Goal: Information Seeking & Learning: Learn about a topic

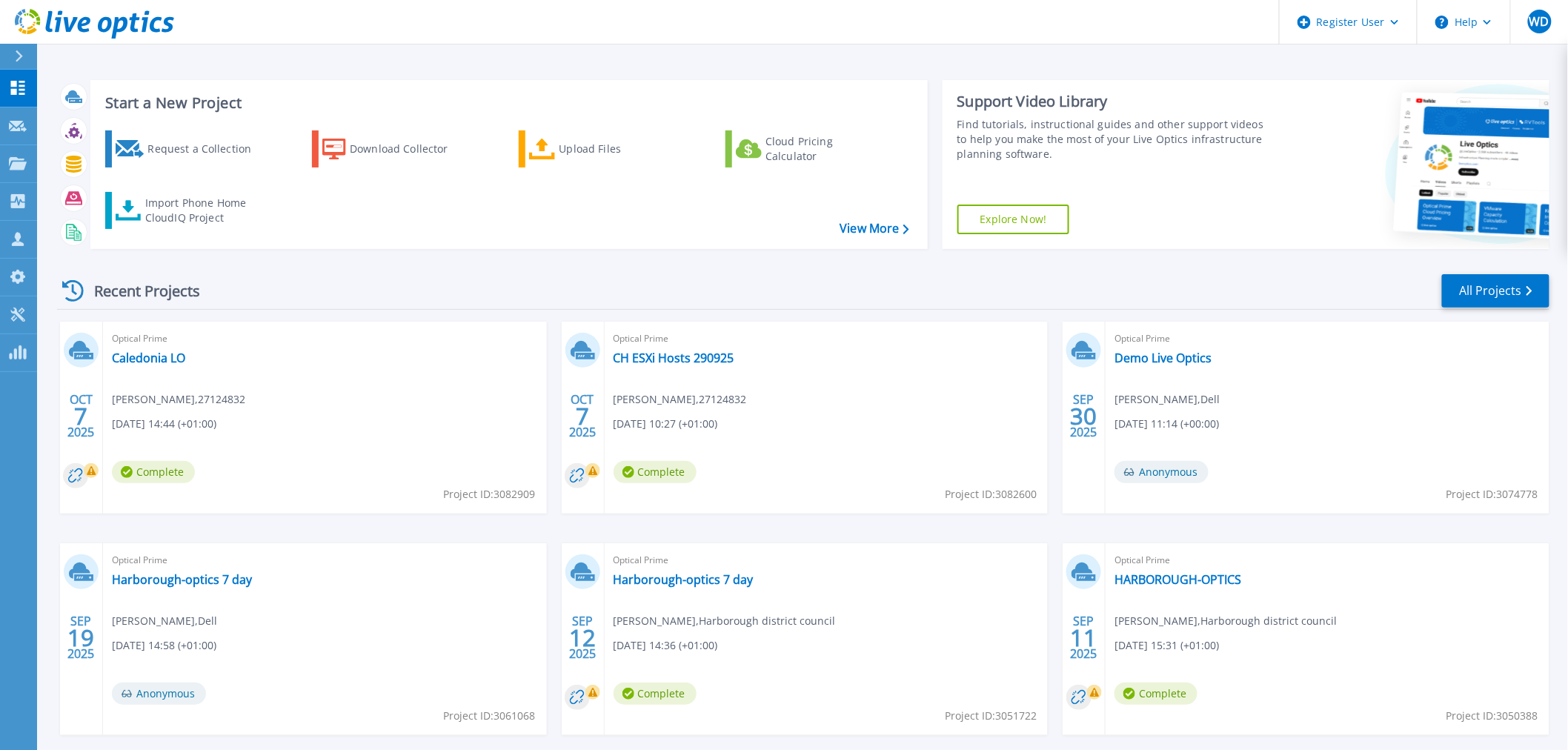
drag, startPoint x: 105, startPoint y: 26, endPoint x: 353, endPoint y: 23, distance: 248.0
click at [105, 26] on icon at bounding box center [94, 23] width 159 height 30
drag, startPoint x: 1503, startPoint y: 283, endPoint x: 1463, endPoint y: 292, distance: 41.0
click at [1503, 283] on link "All Projects" at bounding box center [1496, 291] width 108 height 33
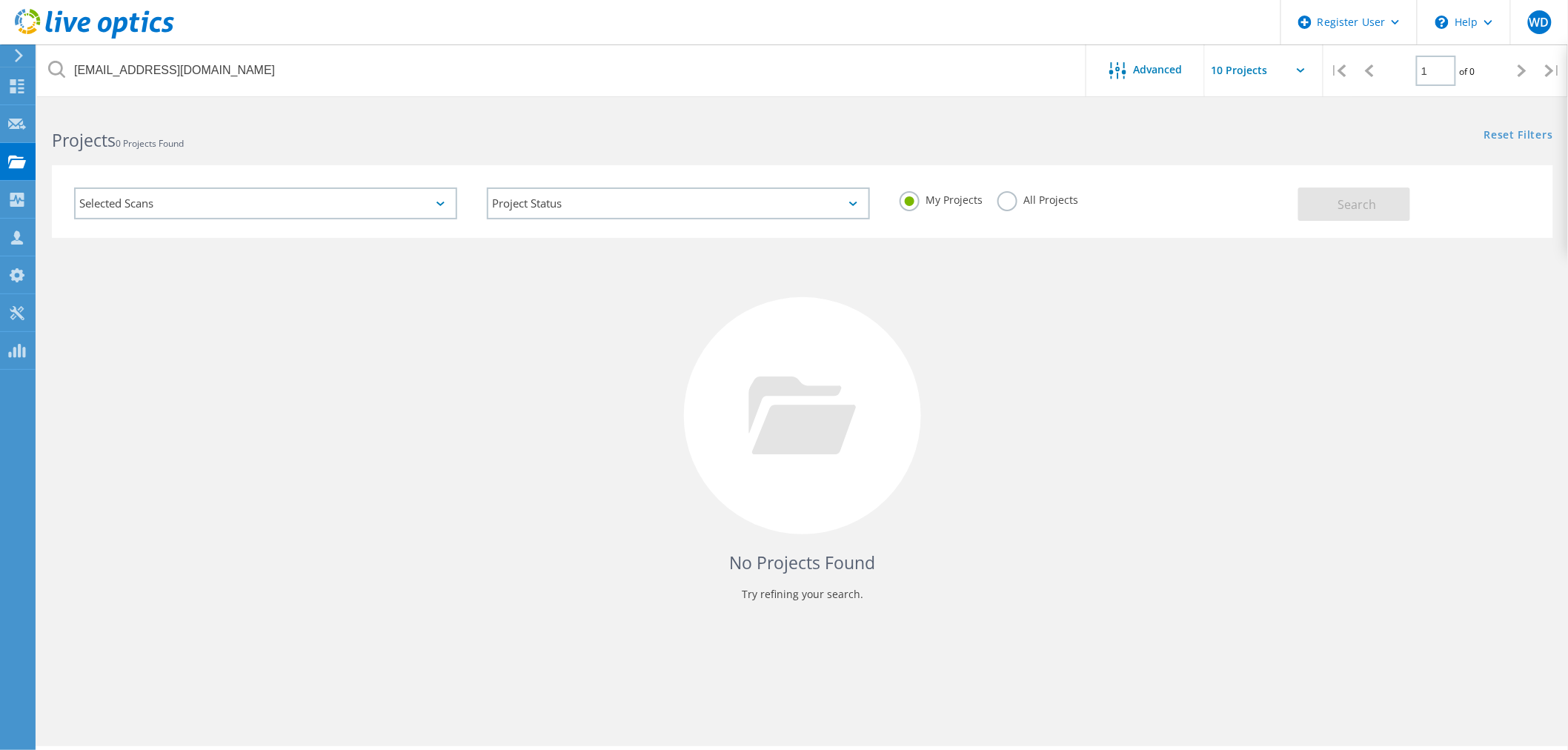
click at [123, 21] on use at bounding box center [94, 23] width 159 height 29
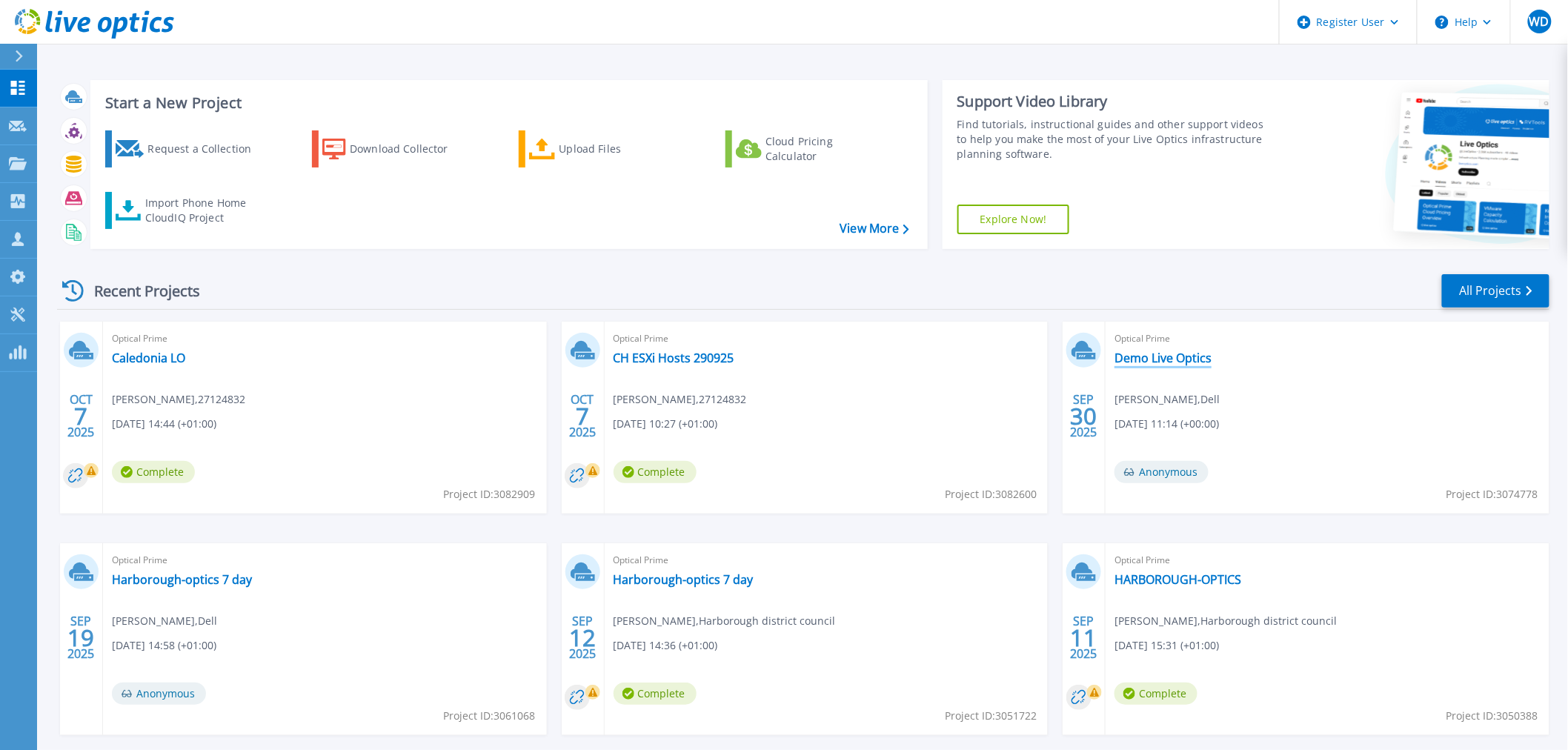
click at [1179, 360] on link "Demo Live Optics" at bounding box center [1162, 358] width 97 height 15
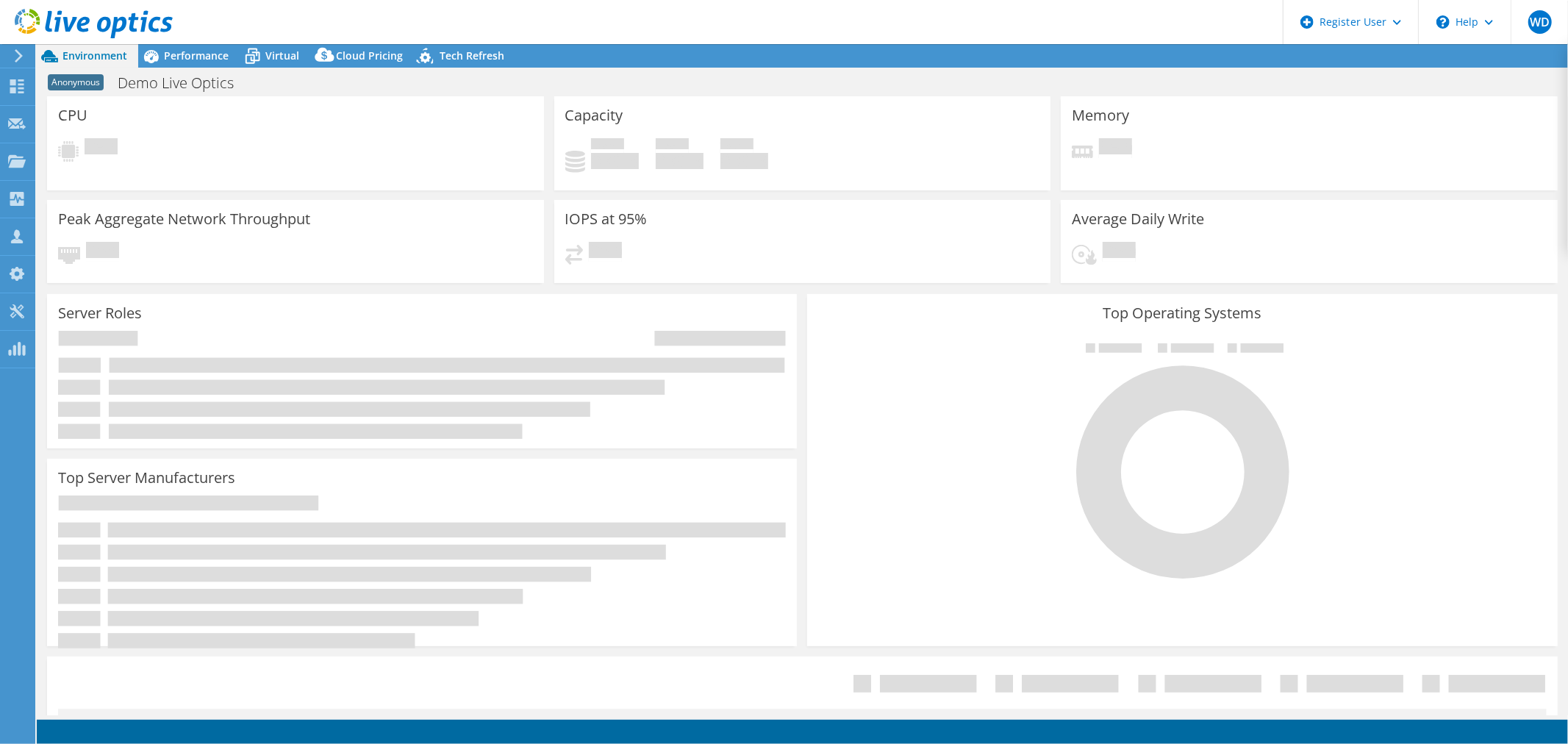
select select "EULondon"
select select "GBP"
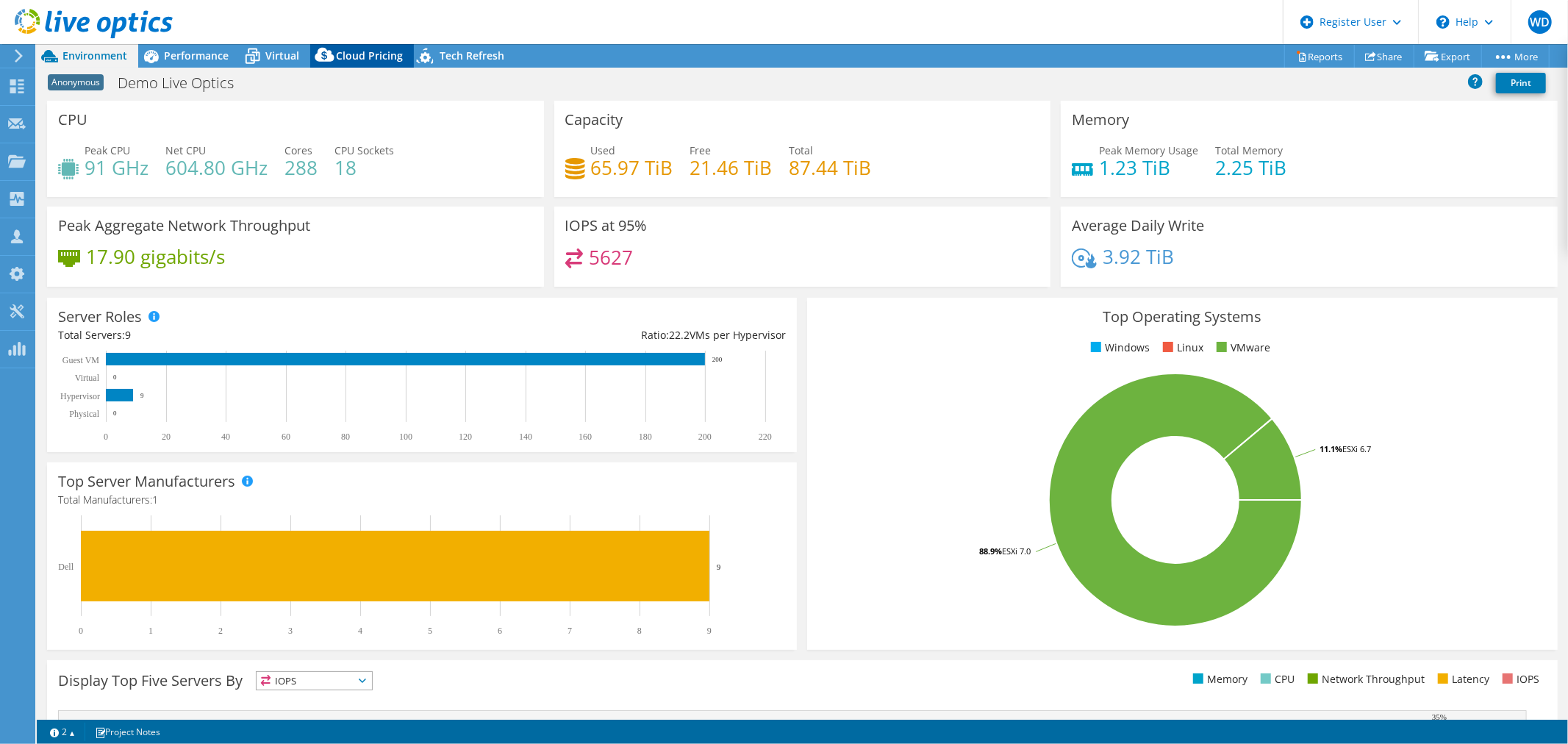
click at [370, 56] on span "Cloud Pricing" at bounding box center [369, 55] width 67 height 14
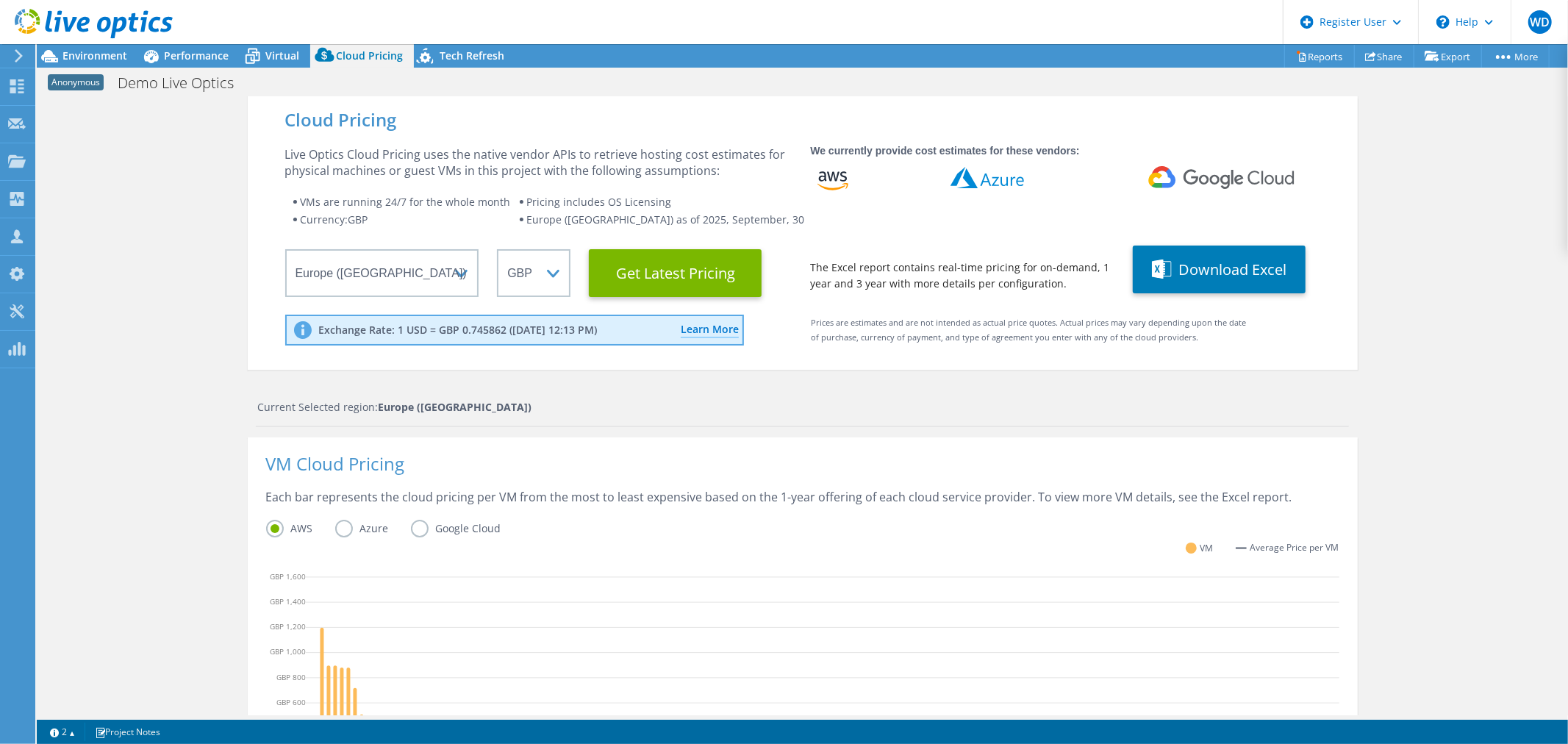
scroll to position [190, 0]
click at [108, 47] on div at bounding box center [86, 25] width 173 height 49
click at [93, 54] on span "Environment" at bounding box center [95, 55] width 65 height 14
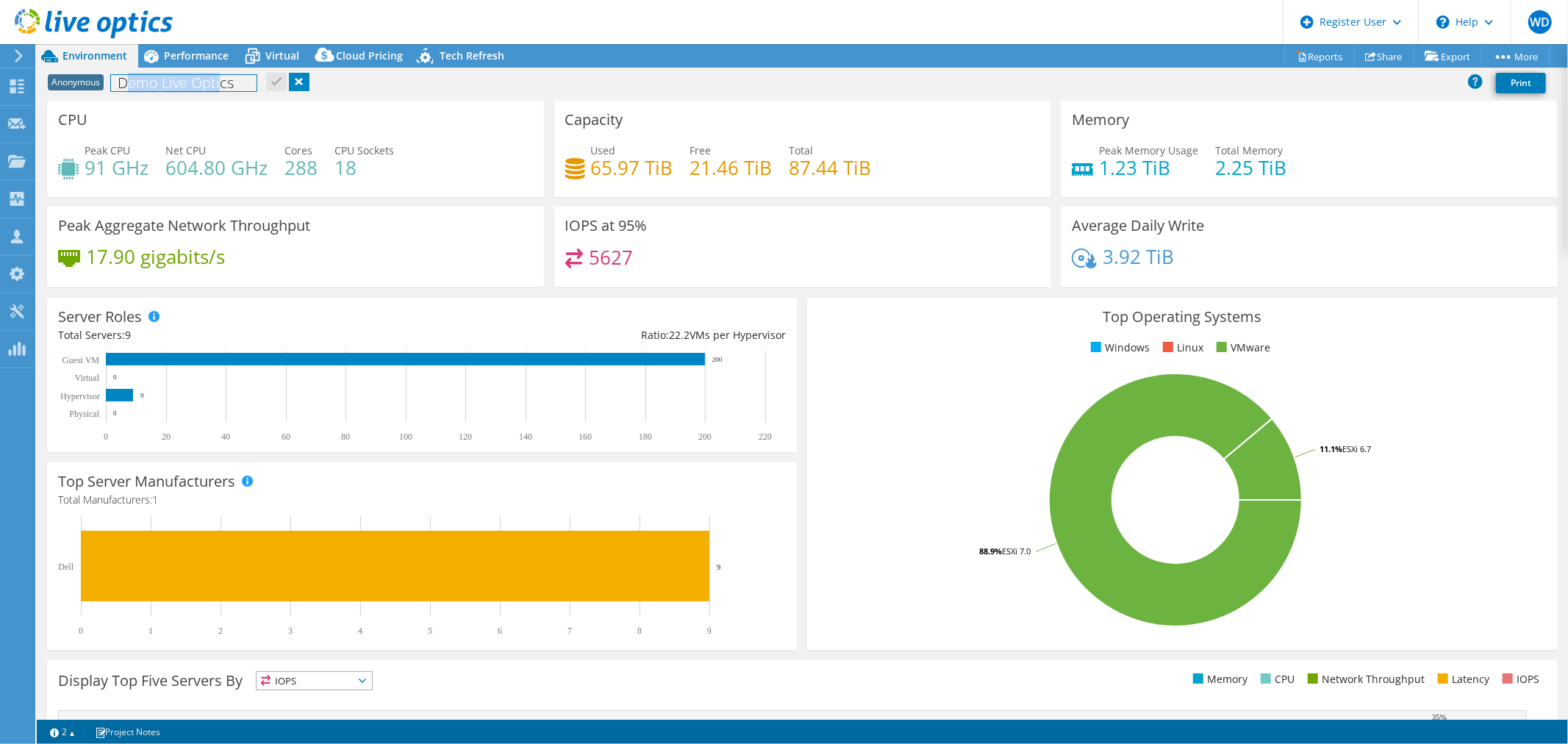
drag, startPoint x: 130, startPoint y: 88, endPoint x: 223, endPoint y: 86, distance: 93.0
click at [223, 86] on h1 "Demo Live Optics" at bounding box center [183, 82] width 145 height 16
click at [491, 93] on div "Anonymous Demo Live Optics Print" at bounding box center [802, 82] width 1531 height 27
drag, startPoint x: 122, startPoint y: 82, endPoint x: 231, endPoint y: 86, distance: 109.1
click at [231, 86] on h1 "Demo Live Optics" at bounding box center [183, 82] width 145 height 16
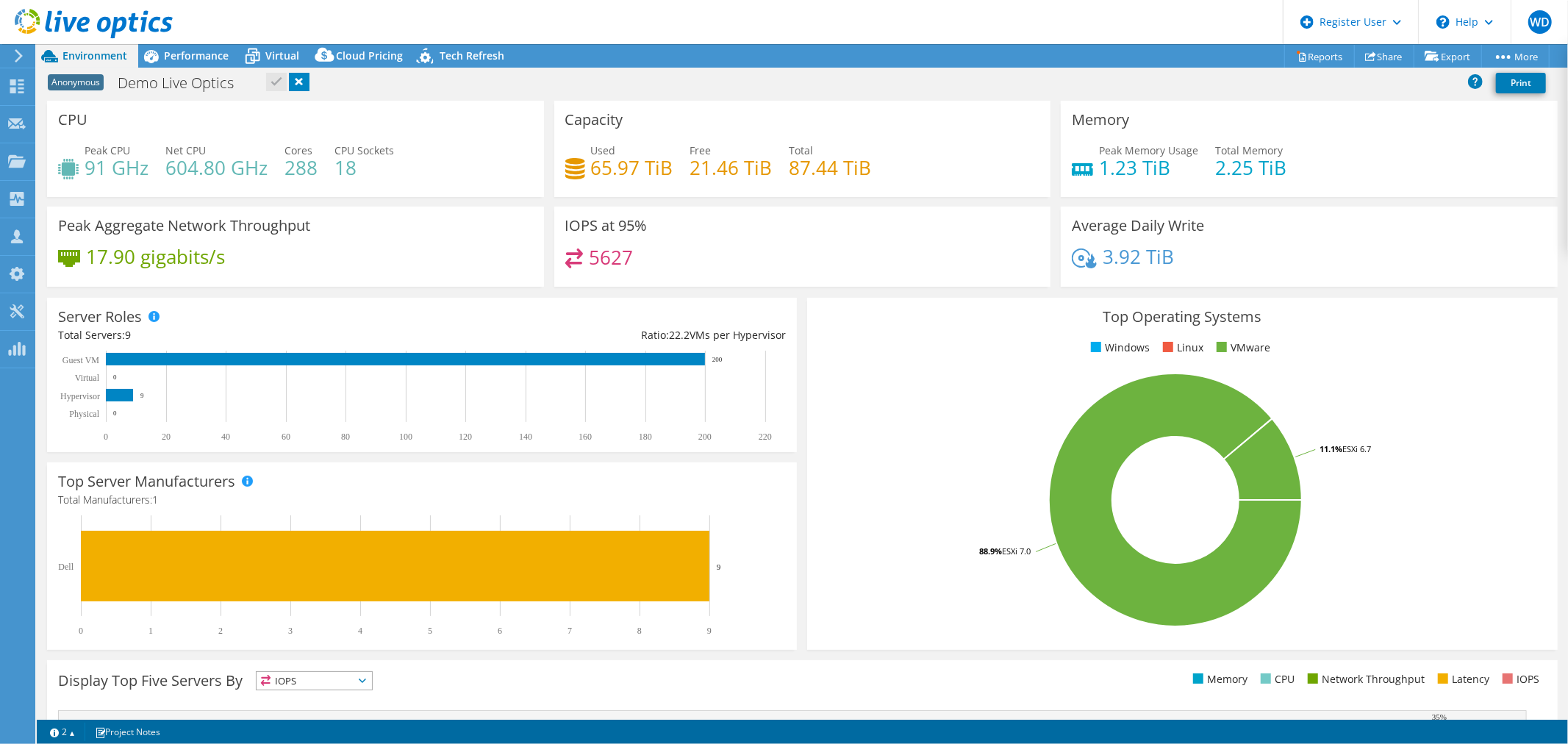
click at [407, 102] on div "CPU Peak CPU 91 GHz Net CPU 604.80 GHz Cores 288 CPU Sockets 18" at bounding box center [295, 148] width 497 height 96
click at [372, 53] on span "Cloud Pricing" at bounding box center [369, 55] width 67 height 14
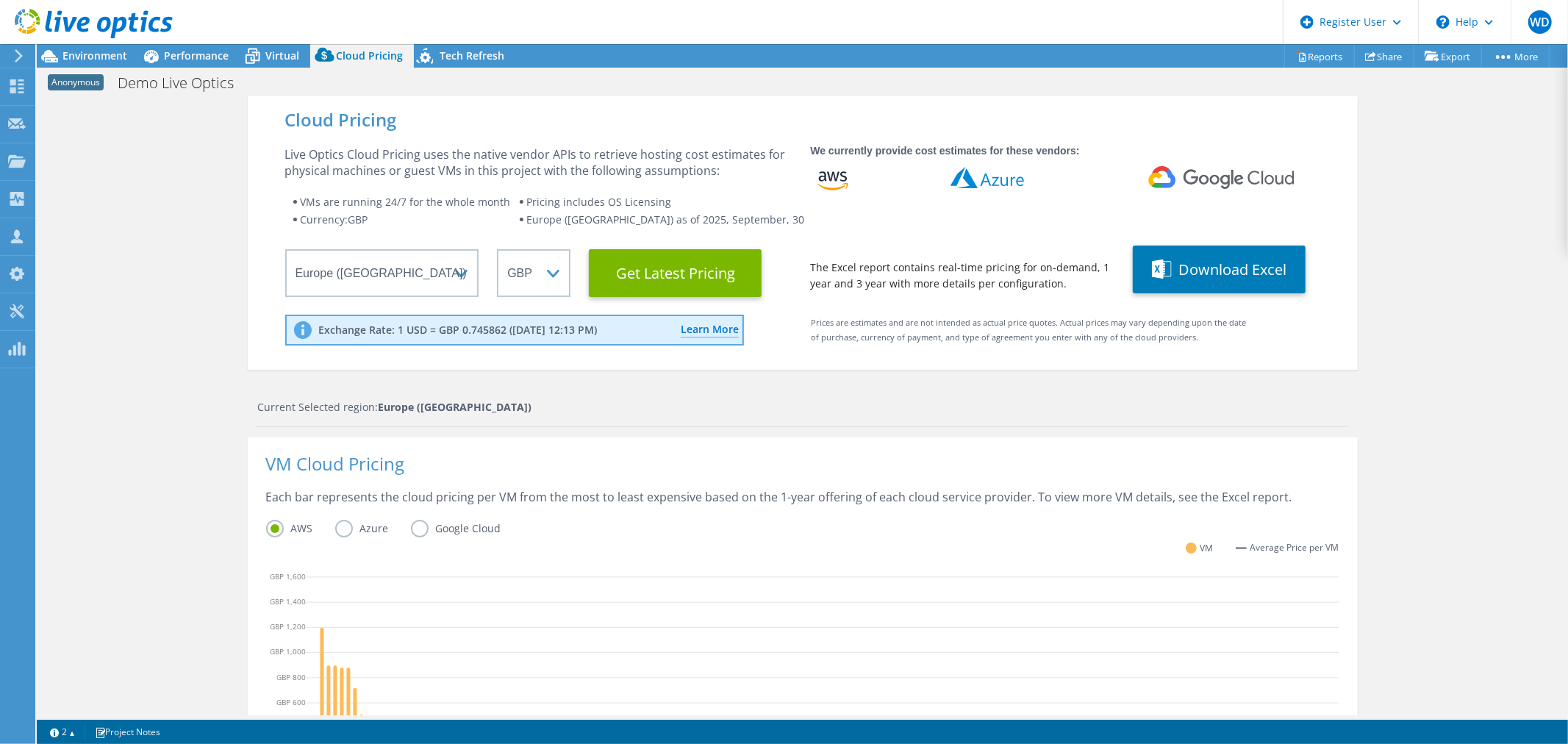
scroll to position [302, 0]
click at [1428, 383] on div "Cloud Pricing Live Optics Cloud Pricing uses the native vendor APIs to retrieve…" at bounding box center [802, 597] width 1531 height 1002
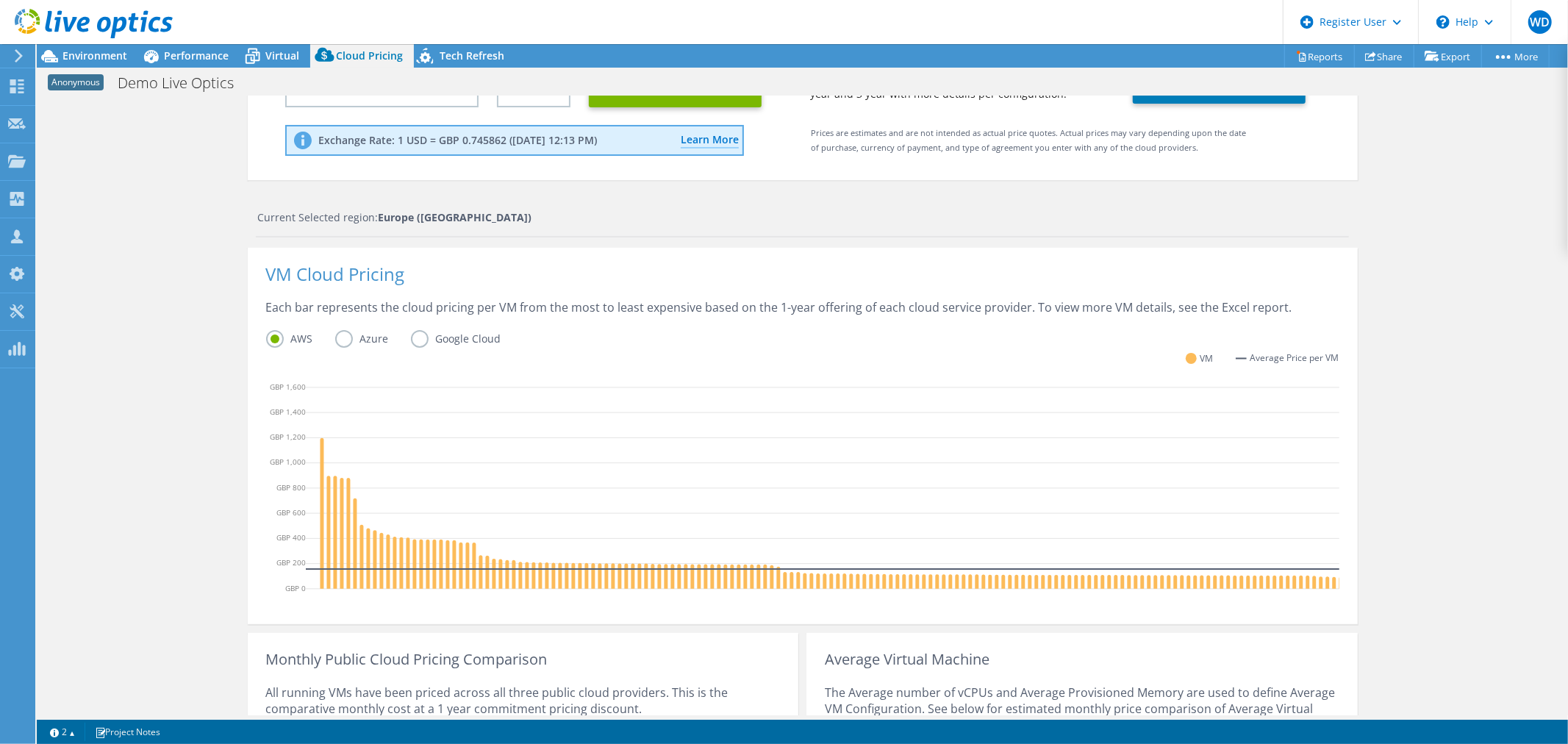
click at [341, 332] on label "Azure" at bounding box center [373, 339] width 75 height 18
click at [0, 0] on input "Azure" at bounding box center [0, 0] width 0 height 0
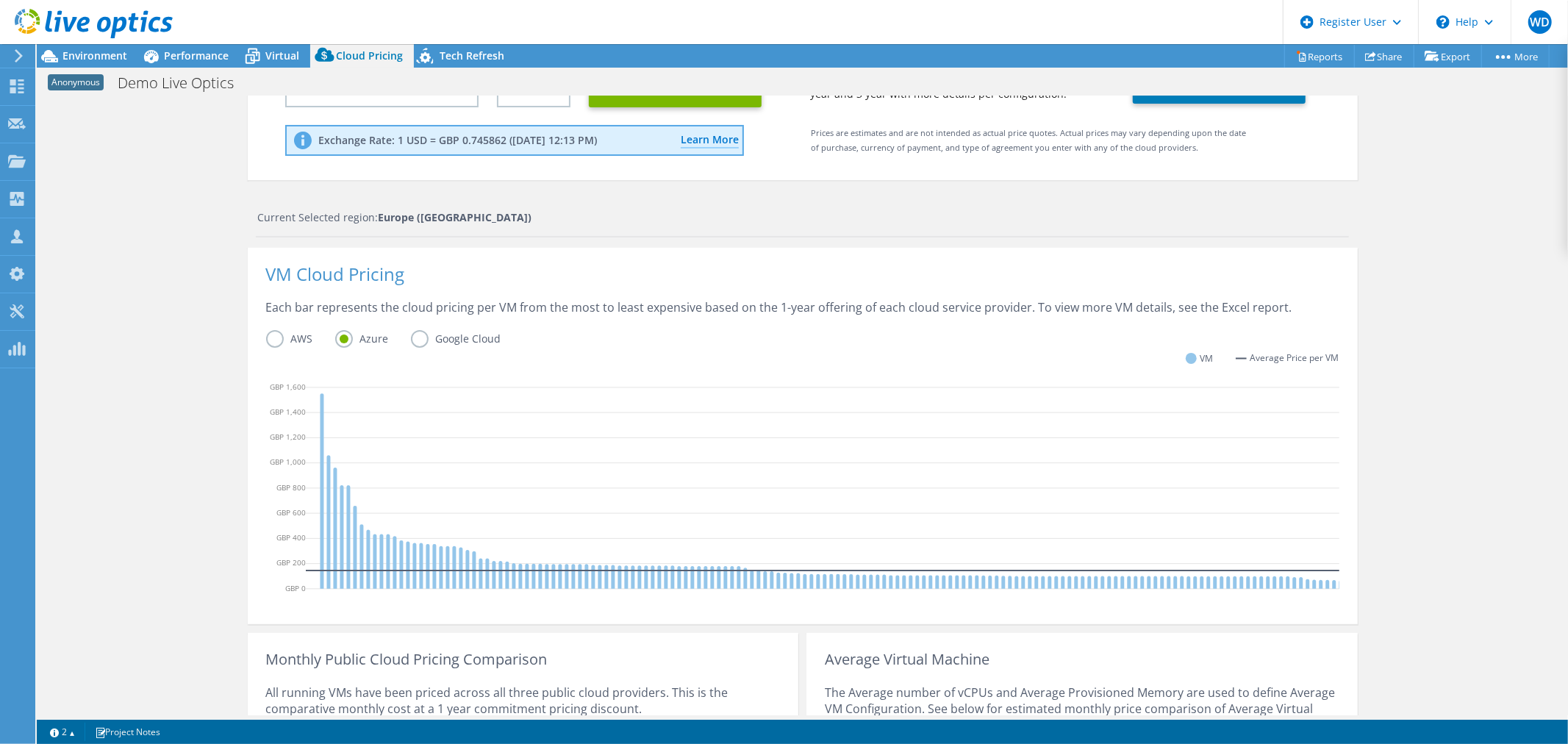
click at [401, 339] on label "Azure" at bounding box center [373, 339] width 75 height 18
click at [0, 0] on input "Azure" at bounding box center [0, 0] width 0 height 0
click at [411, 339] on label "Google Cloud" at bounding box center [467, 339] width 112 height 18
click at [0, 0] on input "Google Cloud" at bounding box center [0, 0] width 0 height 0
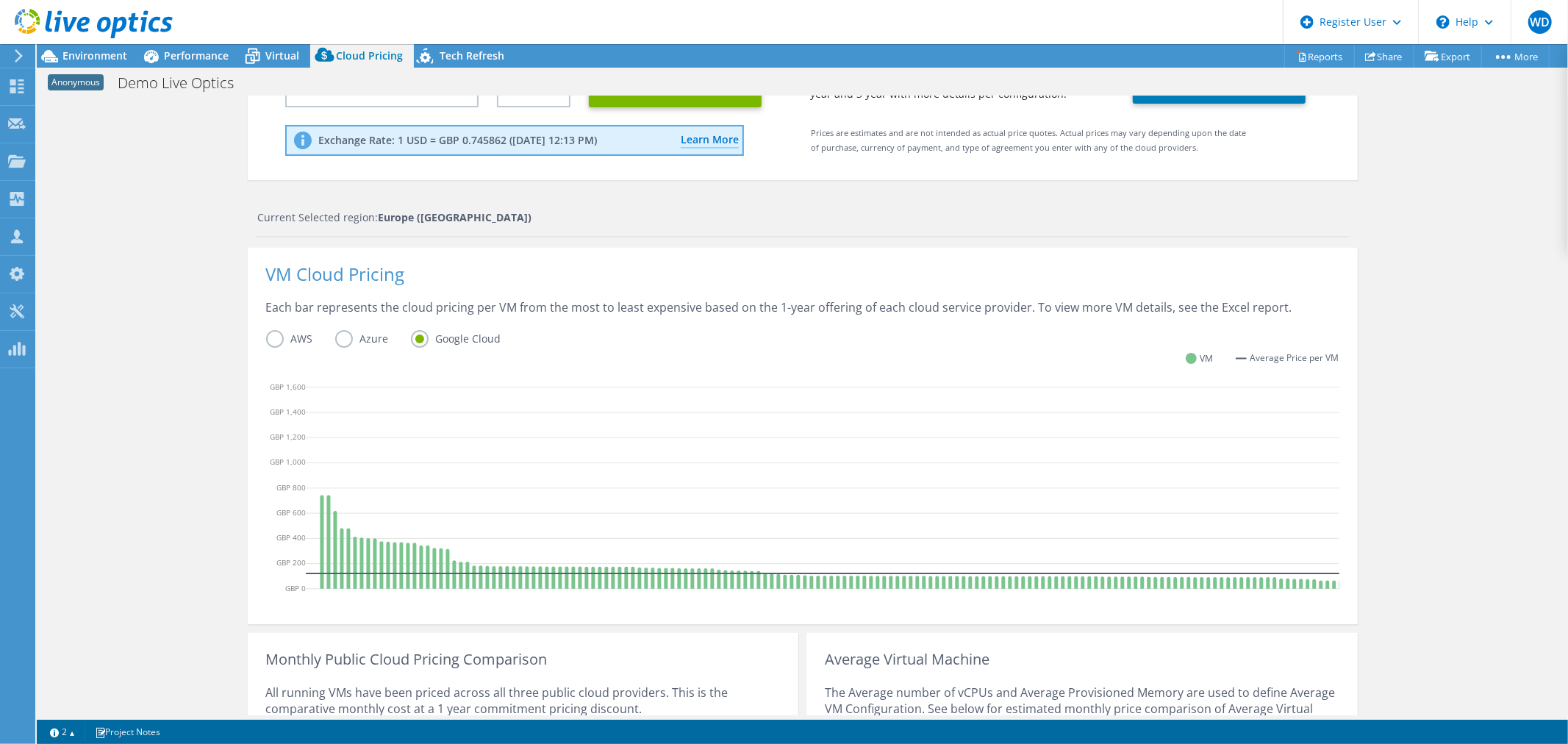
click at [335, 339] on label "Azure" at bounding box center [373, 339] width 75 height 18
click at [0, 0] on input "Azure" at bounding box center [0, 0] width 0 height 0
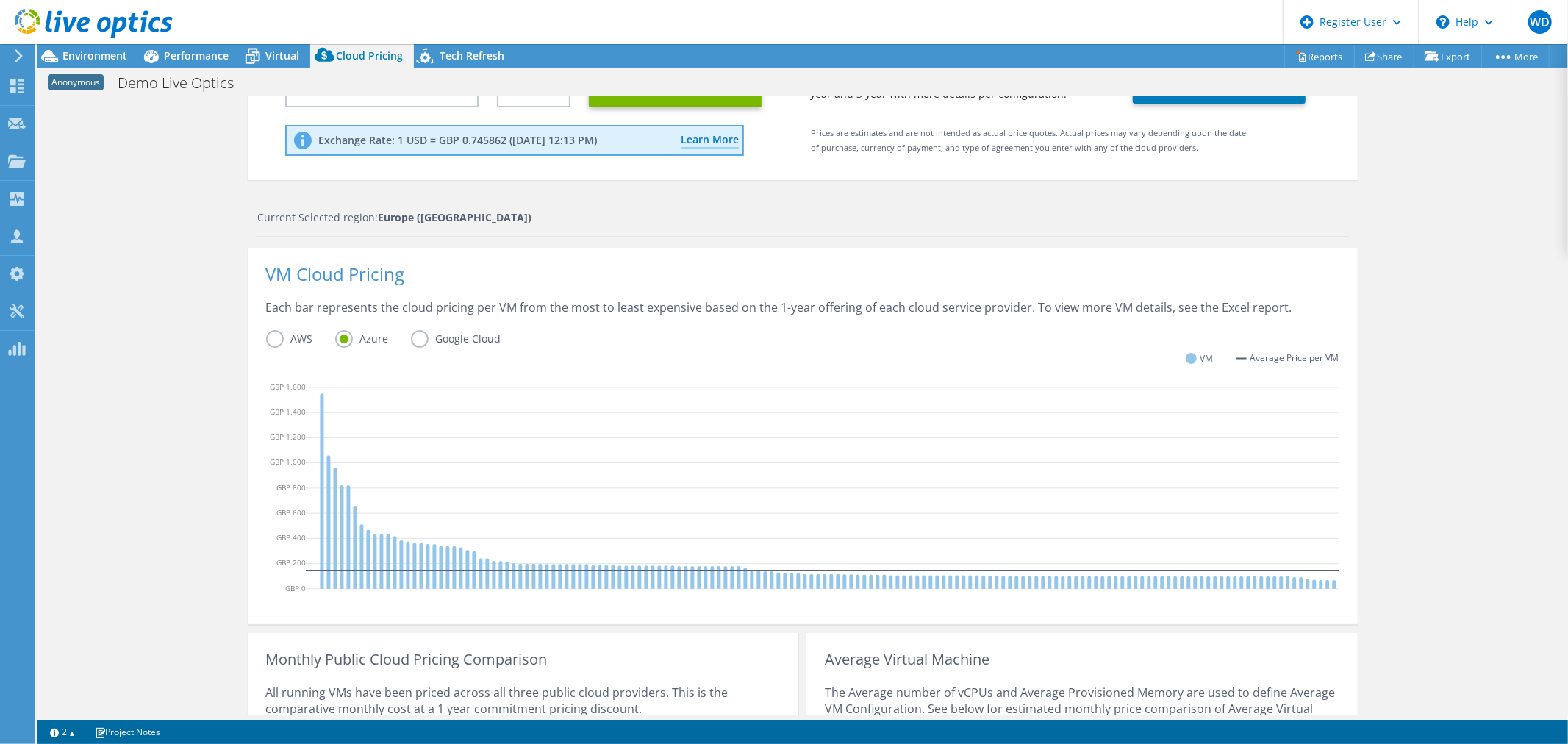
click at [266, 340] on label "AWS" at bounding box center [301, 339] width 69 height 18
click at [0, 0] on input "AWS" at bounding box center [0, 0] width 0 height 0
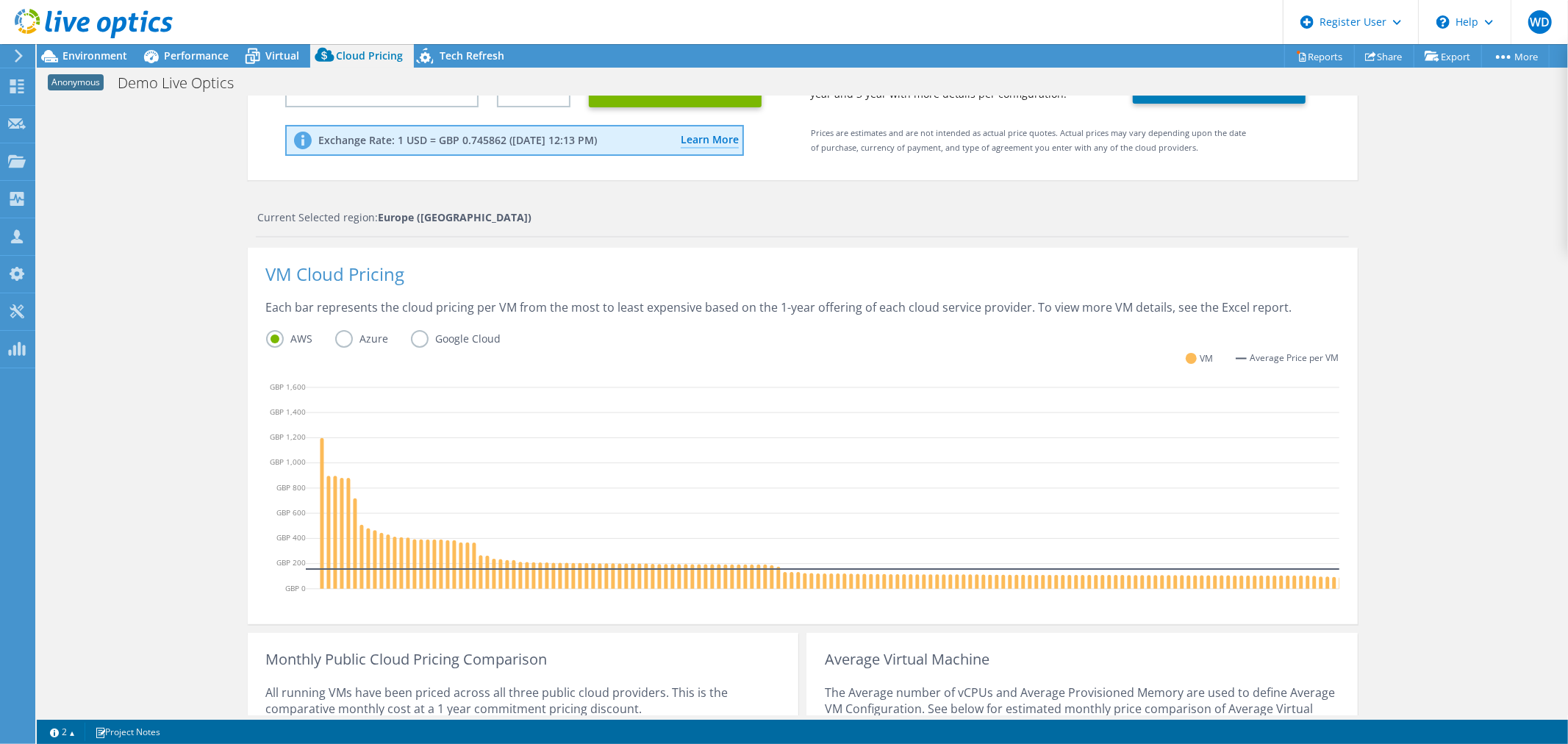
click at [338, 334] on label "Azure" at bounding box center [373, 339] width 75 height 18
click at [0, 0] on input "Azure" at bounding box center [0, 0] width 0 height 0
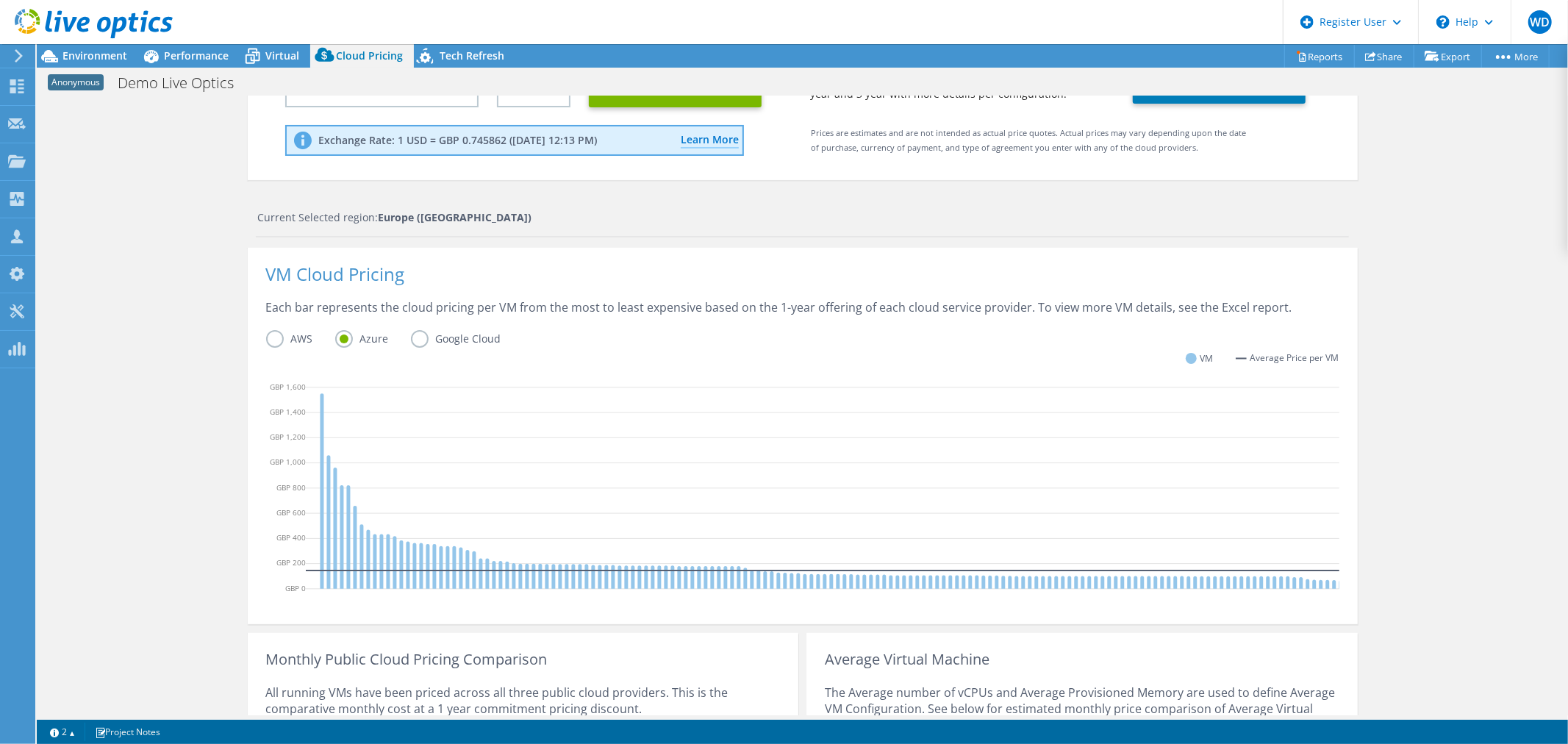
click at [1482, 292] on div "Cloud Pricing Live Optics Cloud Pricing uses the native vendor APIs to retrieve…" at bounding box center [802, 408] width 1531 height 1002
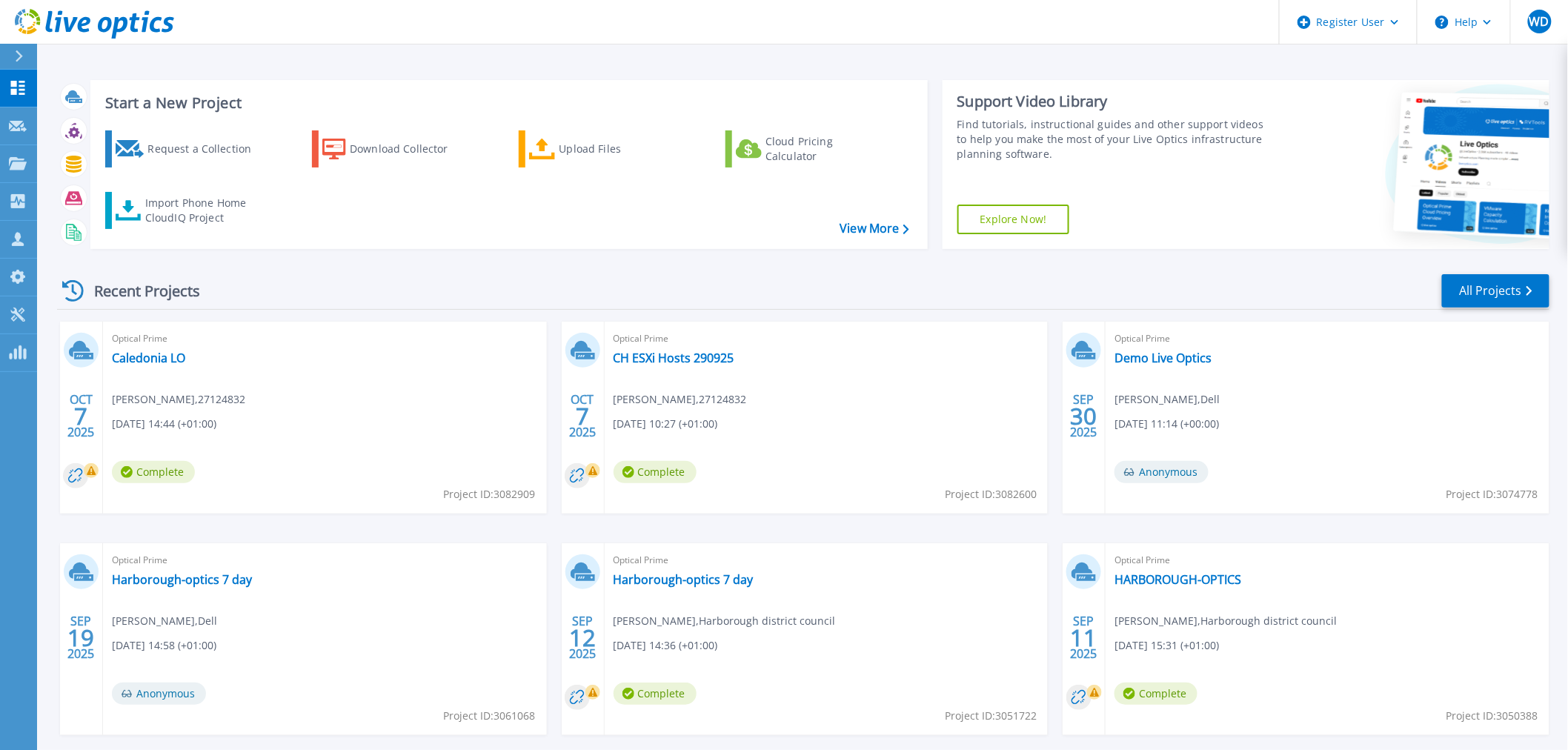
click at [721, 273] on div "Recent Projects All Projects" at bounding box center [803, 292] width 1493 height 37
click at [1164, 358] on link "Demo Live Optics" at bounding box center [1162, 358] width 97 height 15
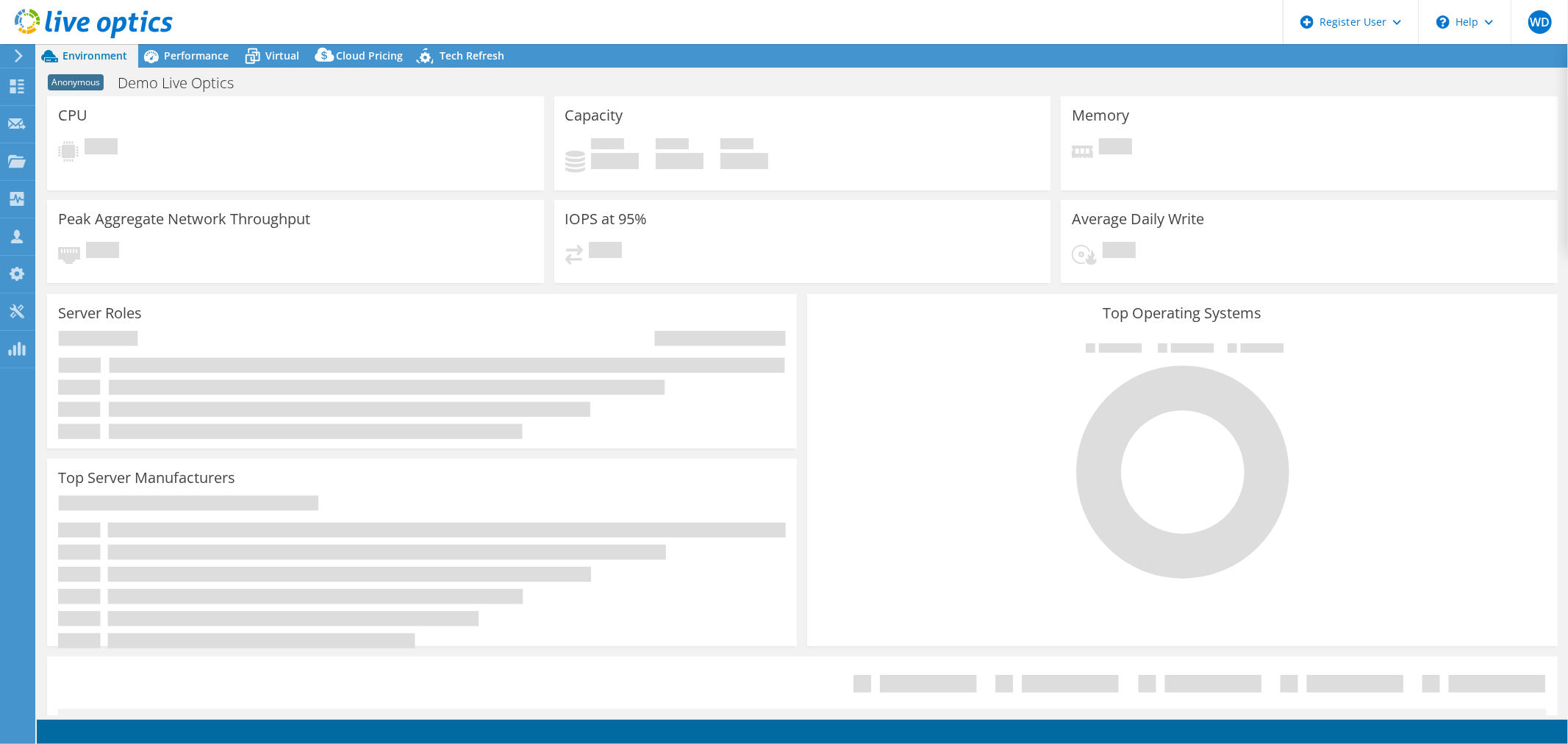
select select "EULondon"
select select "GBP"
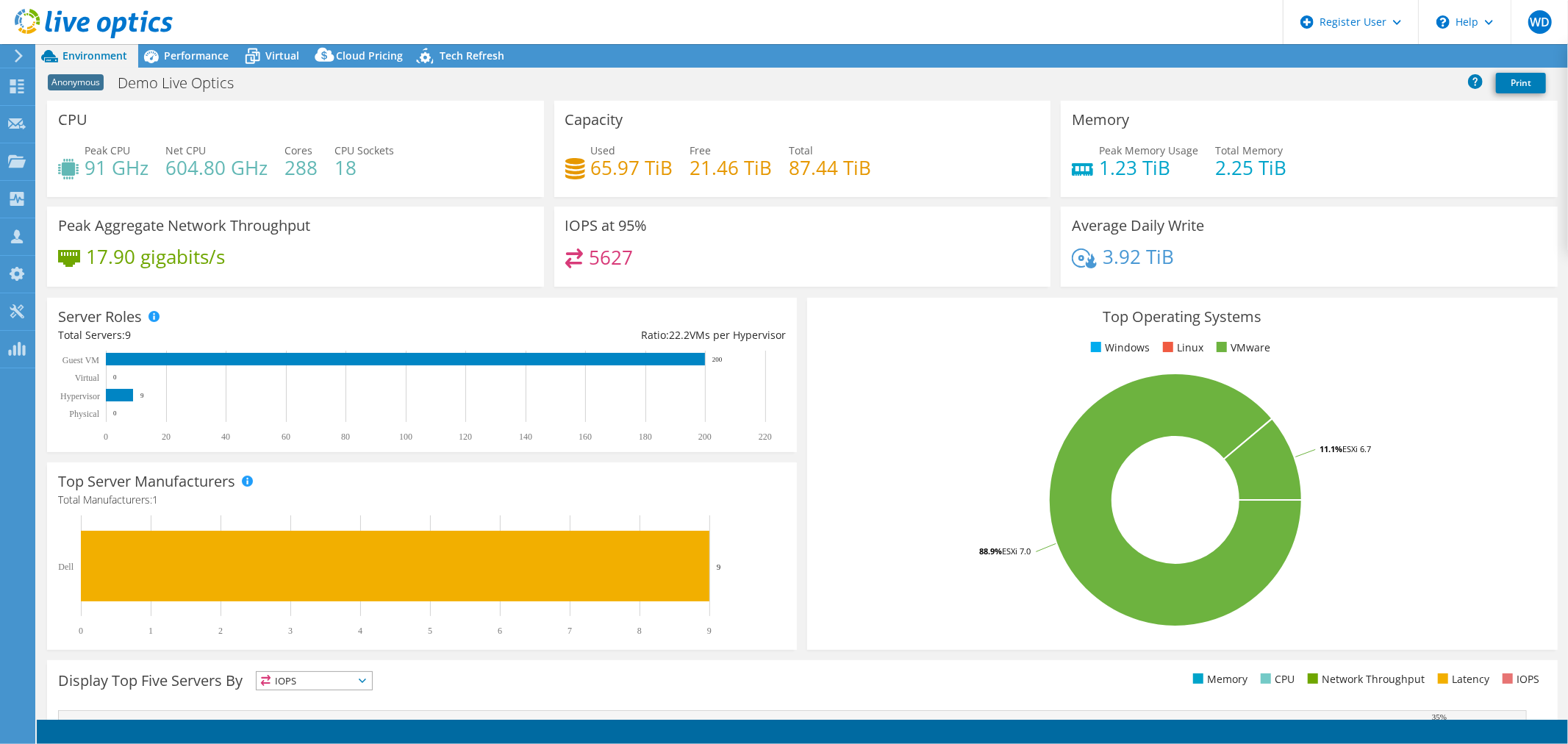
radio input "true"
radio input "false"
click at [358, 58] on span "Cloud Pricing" at bounding box center [369, 55] width 67 height 14
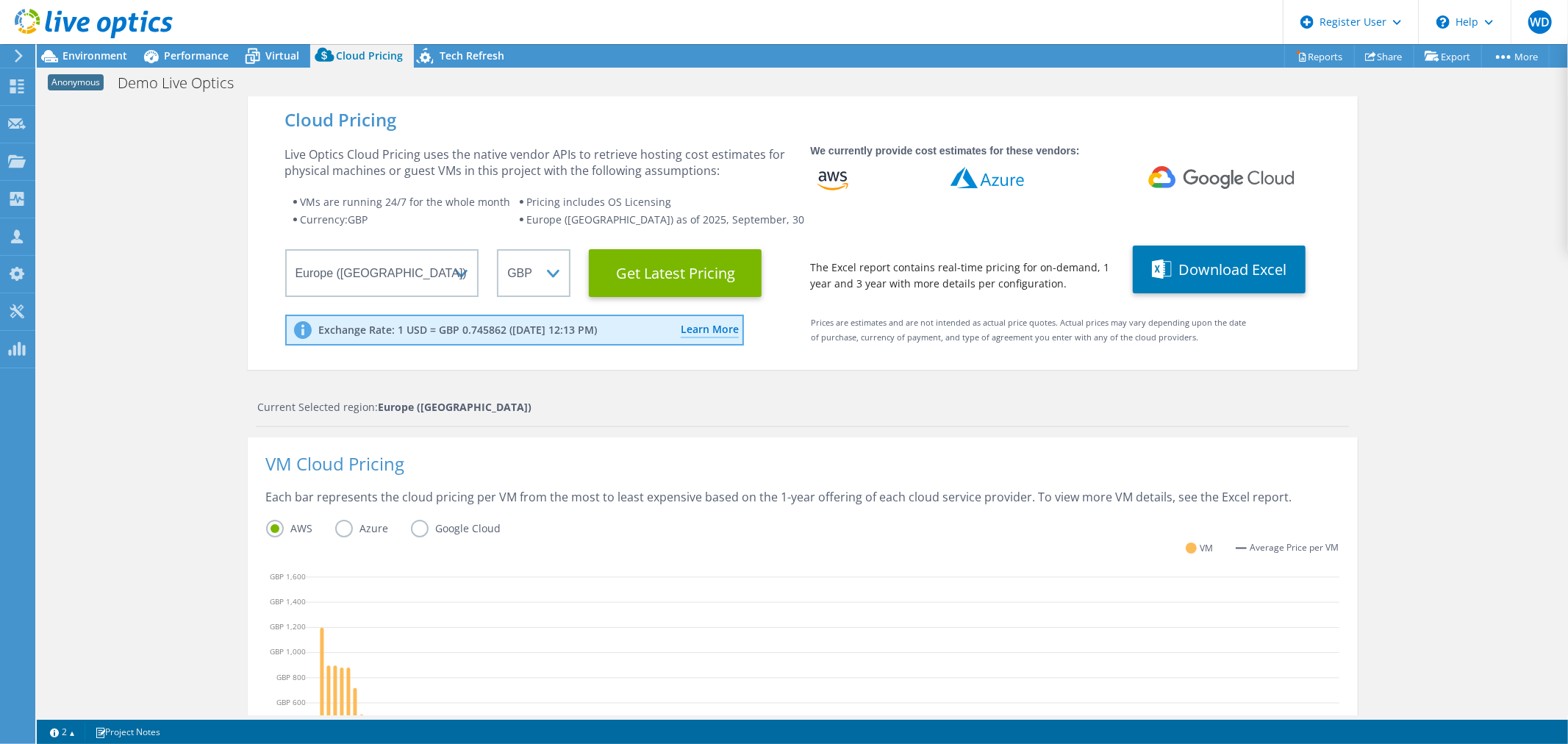
click at [1438, 217] on div "Cloud Pricing Live Optics Cloud Pricing uses the native vendor APIs to retrieve…" at bounding box center [802, 597] width 1531 height 1002
click at [1415, 186] on div "Cloud Pricing Live Optics Cloud Pricing uses the native vendor APIs to retrieve…" at bounding box center [802, 597] width 1531 height 1002
click at [138, 208] on div "Cloud Pricing Live Optics Cloud Pricing uses the native vendor APIs to retrieve…" at bounding box center [802, 597] width 1531 height 1002
click at [198, 52] on span "Performance" at bounding box center [196, 55] width 65 height 14
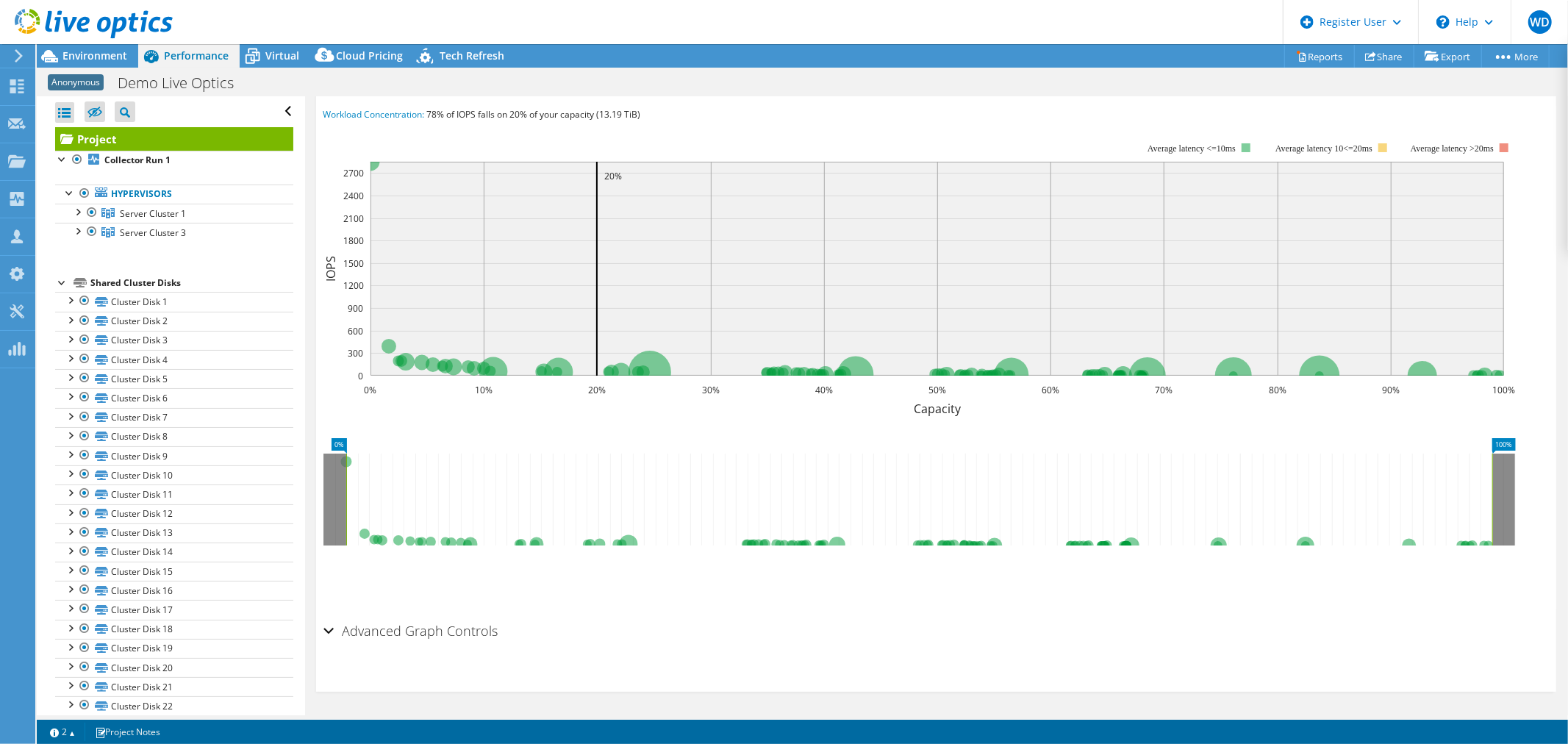
click at [997, 128] on rect at bounding box center [920, 270] width 1192 height 294
